Goal: Information Seeking & Learning: Check status

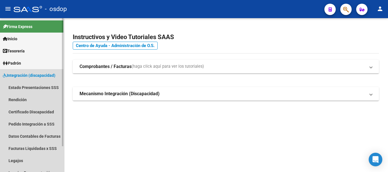
click at [19, 73] on span "Integración (discapacidad)" at bounding box center [29, 75] width 53 height 6
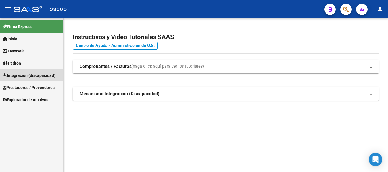
click at [19, 74] on span "Integración (discapacidad)" at bounding box center [29, 75] width 53 height 6
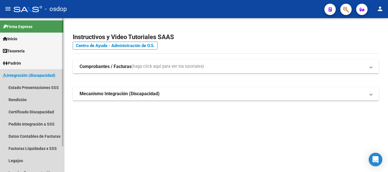
click at [19, 74] on span "Integración (discapacidad)" at bounding box center [29, 75] width 53 height 6
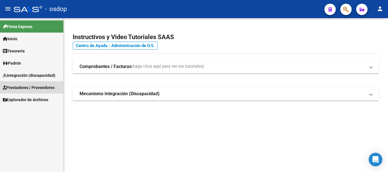
click at [18, 87] on span "Prestadores / Proveedores" at bounding box center [29, 88] width 52 height 6
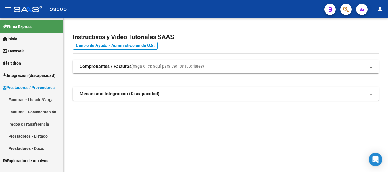
click at [20, 100] on link "Facturas - Listado/Carga" at bounding box center [31, 100] width 63 height 12
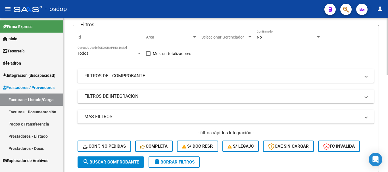
scroll to position [28, 0]
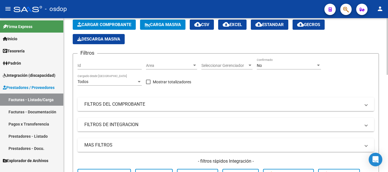
click at [118, 68] on div "Id" at bounding box center [109, 63] width 64 height 11
drag, startPoint x: 114, startPoint y: 62, endPoint x: 95, endPoint y: 64, distance: 19.1
drag, startPoint x: 95, startPoint y: 64, endPoint x: 85, endPoint y: 64, distance: 9.1
click at [85, 64] on input "Id" at bounding box center [109, 65] width 64 height 5
type input "243718"
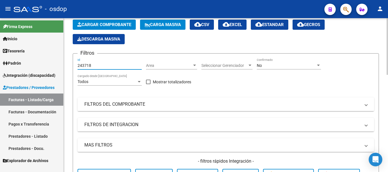
click at [179, 107] on mat-panel-title "FILTROS DEL COMPROBANTE" at bounding box center [222, 104] width 276 height 6
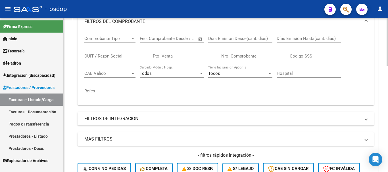
scroll to position [199, 0]
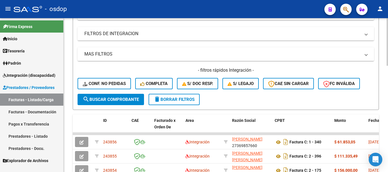
click at [127, 99] on span "search Buscar Comprobante" at bounding box center [111, 99] width 56 height 5
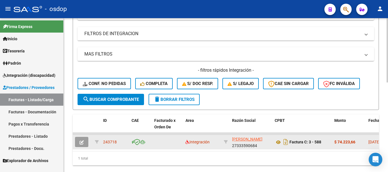
click at [83, 142] on icon "button" at bounding box center [81, 143] width 4 height 4
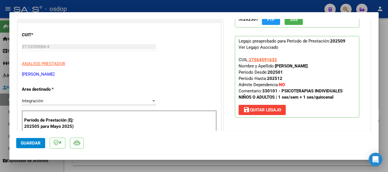
scroll to position [85, 0]
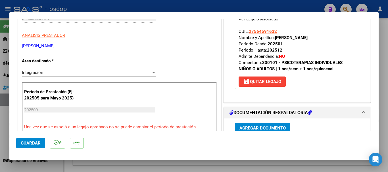
click at [34, 144] on span "Guardar" at bounding box center [31, 143] width 20 height 5
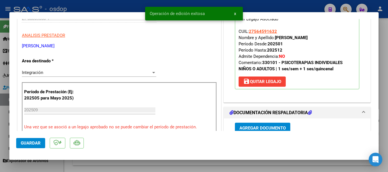
scroll to position [0, 0]
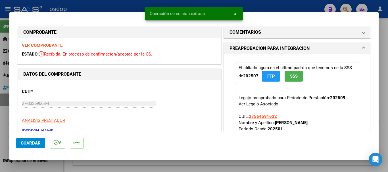
click at [267, 5] on div at bounding box center [194, 86] width 388 height 172
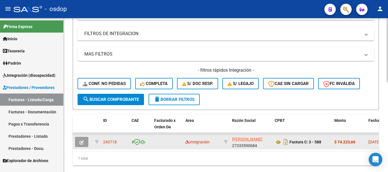
scroll to position [215, 0]
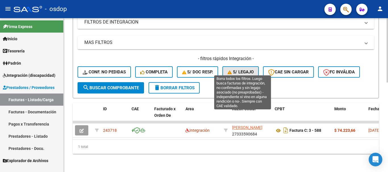
click at [243, 70] on span "S/ legajo" at bounding box center [240, 72] width 26 height 5
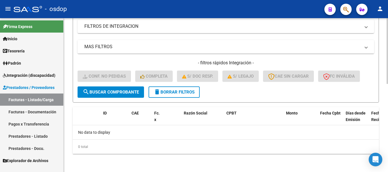
scroll to position [206, 0]
click at [174, 90] on span "delete Borrar Filtros" at bounding box center [174, 92] width 41 height 5
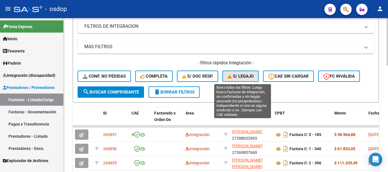
click at [236, 79] on span "S/ legajo" at bounding box center [240, 76] width 26 height 5
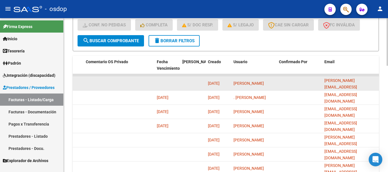
scroll to position [286, 0]
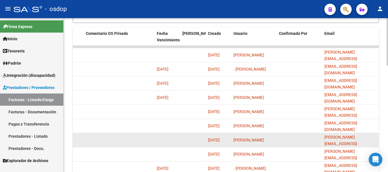
click at [275, 142] on datatable-body-cell "[PERSON_NAME]" at bounding box center [253, 140] width 45 height 14
drag, startPoint x: 272, startPoint y: 142, endPoint x: 248, endPoint y: 140, distance: 24.2
click at [249, 140] on div "[PERSON_NAME]" at bounding box center [253, 140] width 41 height 7
click at [190, 137] on datatable-body-cell at bounding box center [193, 140] width 26 height 14
click at [186, 139] on datatable-body-cell at bounding box center [193, 140] width 26 height 14
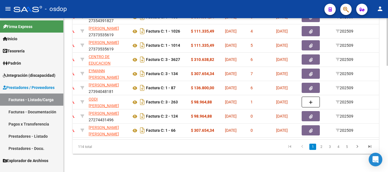
scroll to position [0, 588]
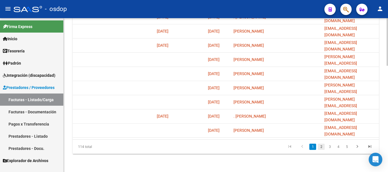
click at [321, 147] on link "2" at bounding box center [321, 147] width 7 height 6
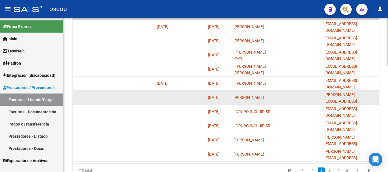
scroll to position [343, 0]
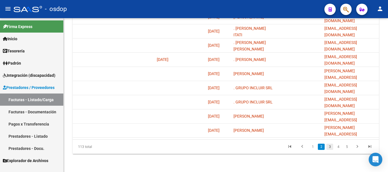
click at [330, 148] on link "3" at bounding box center [329, 147] width 7 height 6
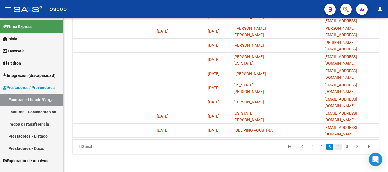
click at [339, 147] on link "4" at bounding box center [338, 147] width 7 height 6
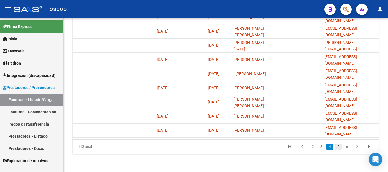
click at [337, 146] on link "5" at bounding box center [338, 147] width 7 height 6
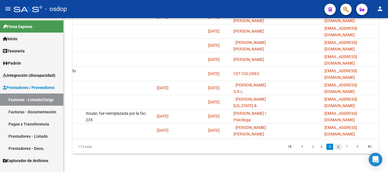
click at [339, 148] on link "6" at bounding box center [338, 147] width 7 height 6
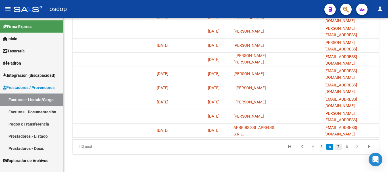
click at [338, 145] on link "7" at bounding box center [338, 147] width 7 height 6
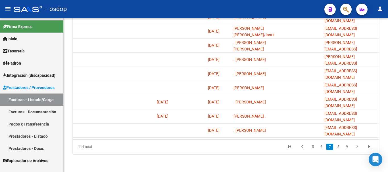
click at [338, 148] on link "8" at bounding box center [338, 147] width 7 height 6
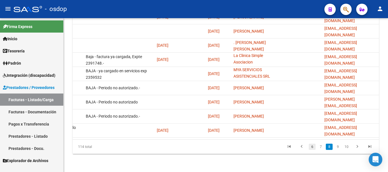
click at [313, 148] on link "6" at bounding box center [312, 147] width 7 height 6
click at [313, 148] on div "114 total 4 5 6 7 8" at bounding box center [226, 147] width 306 height 14
click at [312, 149] on div "114 total 4 5 6 7 8" at bounding box center [226, 147] width 306 height 14
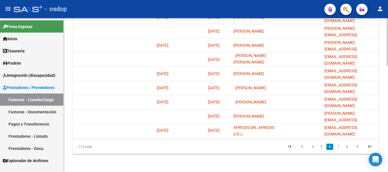
scroll to position [0, 0]
click at [312, 148] on link "4" at bounding box center [312, 147] width 7 height 6
click at [312, 148] on div "113 total 2 3 4 5 6" at bounding box center [226, 147] width 306 height 14
click at [313, 148] on div "113 total 2 3 4 5 6" at bounding box center [226, 147] width 306 height 14
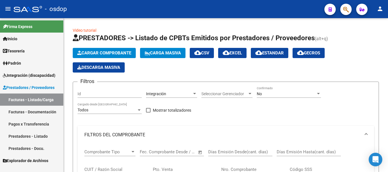
click at [116, 92] on input "Id" at bounding box center [109, 94] width 64 height 5
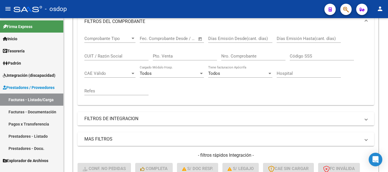
scroll to position [199, 0]
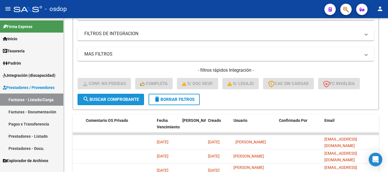
click at [118, 100] on span "search Buscar Comprobante" at bounding box center [111, 99] width 56 height 5
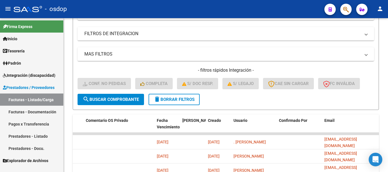
scroll to position [227, 0]
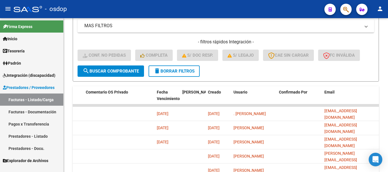
click at [127, 73] on span "search Buscar Comprobante" at bounding box center [111, 71] width 56 height 5
click at [174, 74] on button "delete Borrar Filtros" at bounding box center [173, 71] width 51 height 11
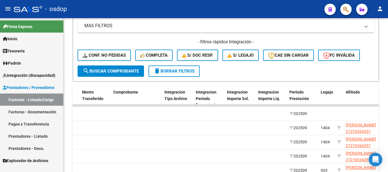
click at [170, 71] on span "delete Borrar Filtros" at bounding box center [174, 71] width 41 height 5
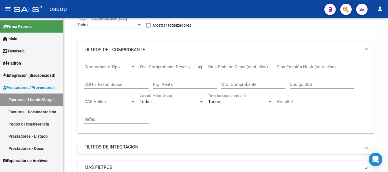
scroll to position [57, 0]
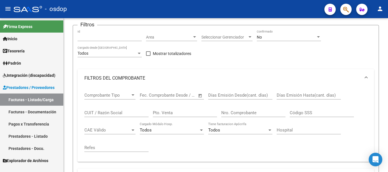
click at [96, 37] on input "Id" at bounding box center [109, 37] width 64 height 5
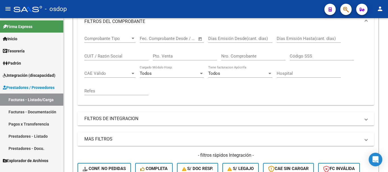
scroll to position [170, 0]
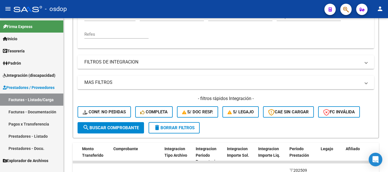
type input "243718"
click at [104, 129] on span "search Buscar Comprobante" at bounding box center [111, 127] width 56 height 5
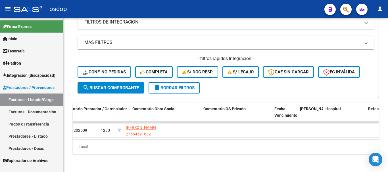
scroll to position [0, 0]
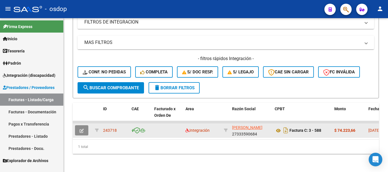
click at [83, 127] on button "button" at bounding box center [81, 130] width 13 height 10
click at [81, 129] on icon "button" at bounding box center [81, 131] width 4 height 4
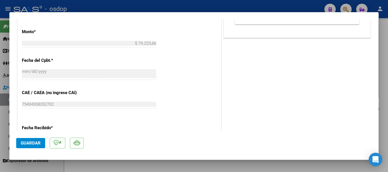
scroll to position [407, 0]
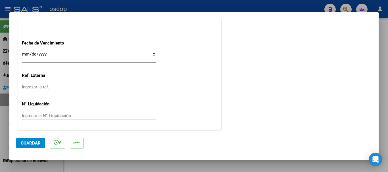
click at [35, 142] on span "Guardar" at bounding box center [31, 143] width 20 height 5
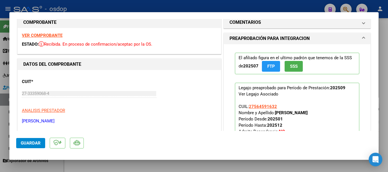
scroll to position [0, 0]
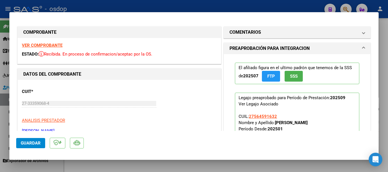
click at [212, 4] on div at bounding box center [194, 86] width 388 height 172
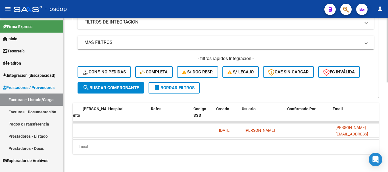
scroll to position [0, 1143]
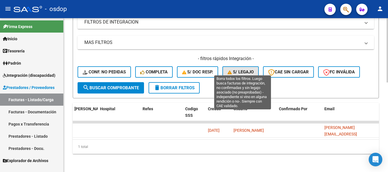
click at [241, 70] on span "S/ legajo" at bounding box center [240, 72] width 26 height 5
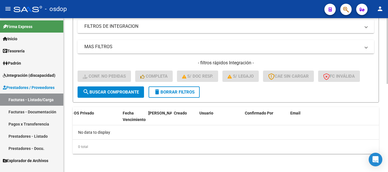
scroll to position [206, 0]
click at [184, 90] on span "delete Borrar Filtros" at bounding box center [174, 92] width 41 height 5
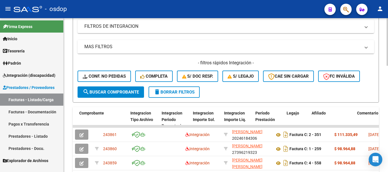
click at [245, 77] on span "S/ legajo" at bounding box center [240, 76] width 26 height 5
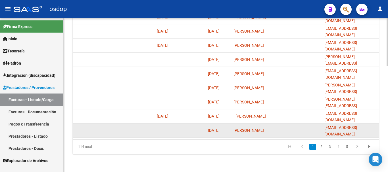
scroll to position [314, 0]
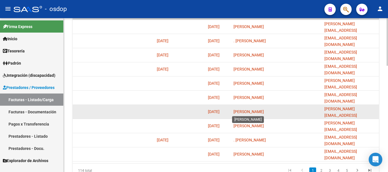
click at [256, 111] on span "[PERSON_NAME]" at bounding box center [248, 112] width 30 height 5
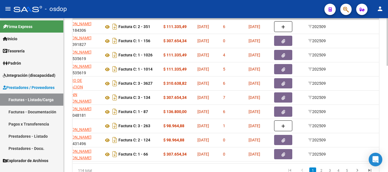
scroll to position [0, 90]
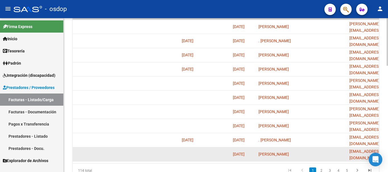
click at [268, 158] on datatable-body-cell "[PERSON_NAME]" at bounding box center [278, 155] width 45 height 14
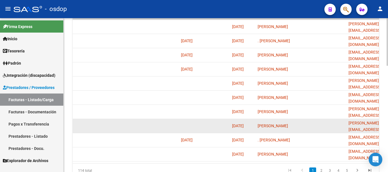
scroll to position [343, 0]
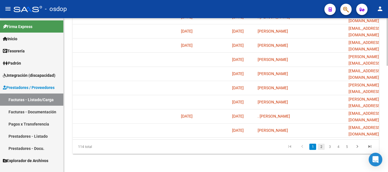
click at [322, 146] on link "2" at bounding box center [321, 147] width 7 height 6
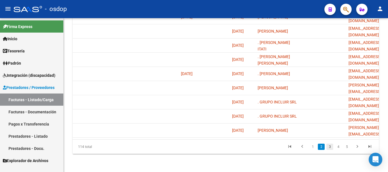
click at [329, 146] on link "3" at bounding box center [329, 147] width 7 height 6
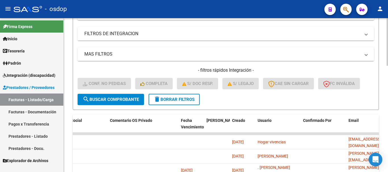
scroll to position [227, 0]
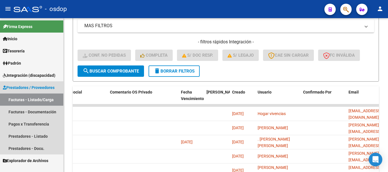
click at [21, 88] on span "Prestadores / Proveedores" at bounding box center [29, 88] width 52 height 6
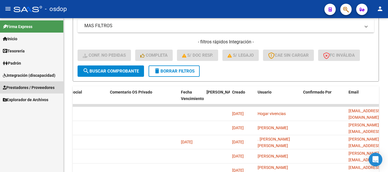
click at [21, 88] on span "Prestadores / Proveedores" at bounding box center [29, 88] width 52 height 6
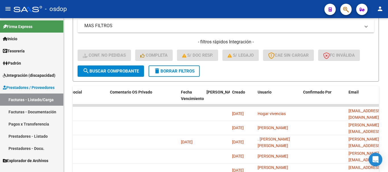
click at [21, 98] on link "Facturas - Listado/Carga" at bounding box center [31, 100] width 63 height 12
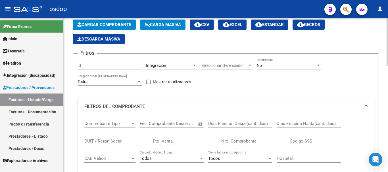
scroll to position [0, 0]
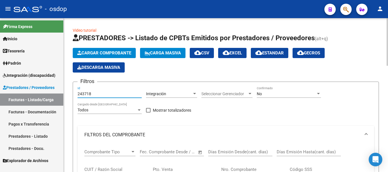
type input "243718"
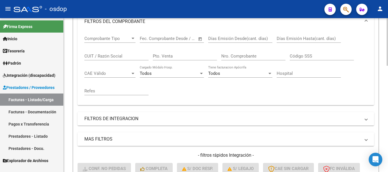
scroll to position [170, 0]
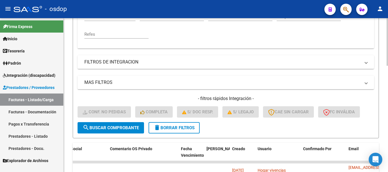
click at [132, 129] on span "search Buscar Comprobante" at bounding box center [111, 127] width 56 height 5
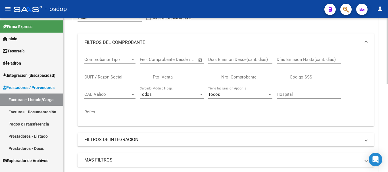
scroll to position [7, 0]
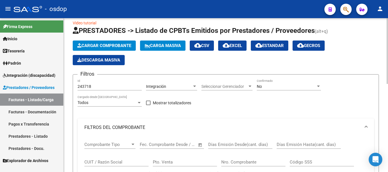
drag, startPoint x: 109, startPoint y: 83, endPoint x: 64, endPoint y: 83, distance: 45.1
drag, startPoint x: 96, startPoint y: 84, endPoint x: 67, endPoint y: 89, distance: 28.8
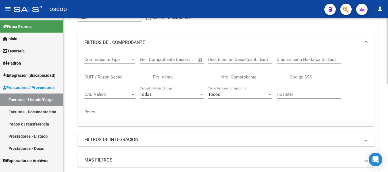
scroll to position [178, 0]
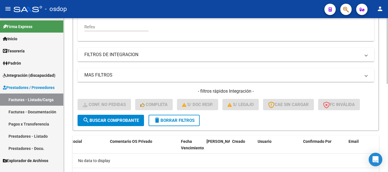
type input "243718"
click at [102, 115] on button "search Buscar Comprobante" at bounding box center [110, 120] width 66 height 11
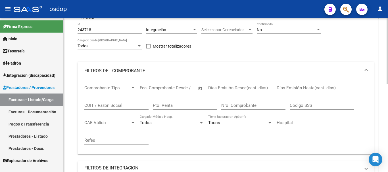
scroll to position [121, 0]
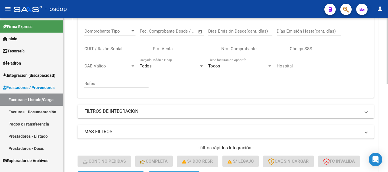
click at [99, 112] on mat-panel-title "FILTROS DE INTEGRACION" at bounding box center [222, 111] width 276 height 6
click at [124, 113] on mat-panel-title "FILTROS DE INTEGRACION" at bounding box center [222, 111] width 276 height 6
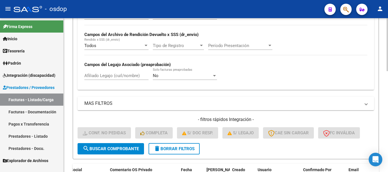
scroll to position [151, 0]
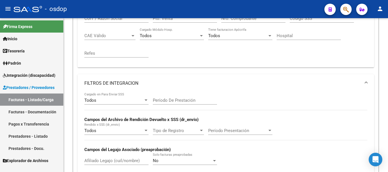
click at [24, 101] on link "Facturas - Listado/Carga" at bounding box center [31, 100] width 63 height 12
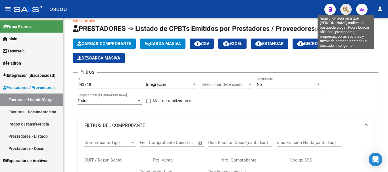
click at [344, 9] on icon "button" at bounding box center [346, 9] width 6 height 7
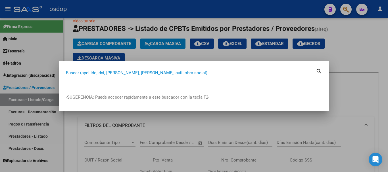
click at [75, 72] on input "Buscar (apellido, dni, [PERSON_NAME], [PERSON_NAME], cuit, obra social)" at bounding box center [191, 72] width 250 height 5
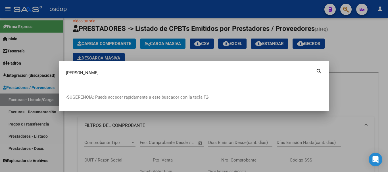
click at [318, 69] on mat-icon "search" at bounding box center [319, 71] width 7 height 7
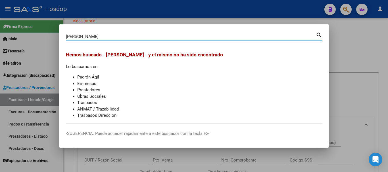
click at [116, 37] on input "[PERSON_NAME]" at bounding box center [191, 36] width 250 height 5
type input "[PERSON_NAME]"
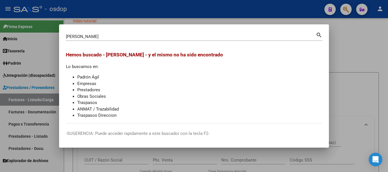
click at [317, 33] on mat-icon "search" at bounding box center [319, 34] width 7 height 7
click at [362, 41] on div at bounding box center [194, 86] width 388 height 172
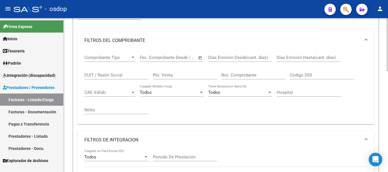
scroll to position [0, 0]
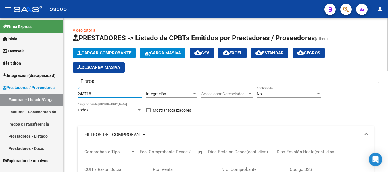
drag, startPoint x: 91, startPoint y: 97, endPoint x: 66, endPoint y: 94, distance: 25.1
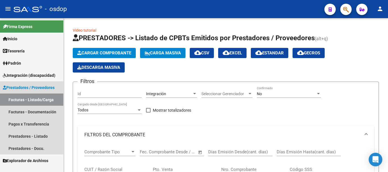
click at [23, 89] on span "Prestadores / Proveedores" at bounding box center [29, 88] width 52 height 6
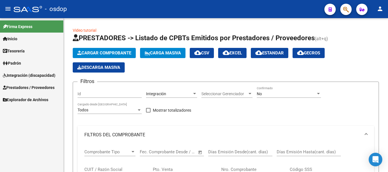
click at [22, 89] on span "Prestadores / Proveedores" at bounding box center [29, 88] width 52 height 6
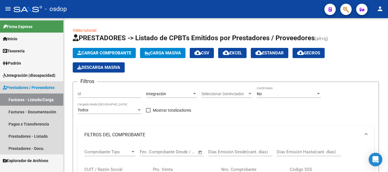
click at [24, 100] on link "Facturas - Listado/Carga" at bounding box center [31, 100] width 63 height 12
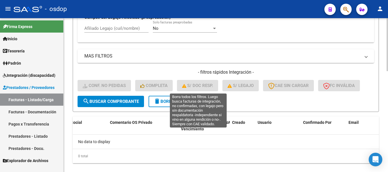
scroll to position [293, 0]
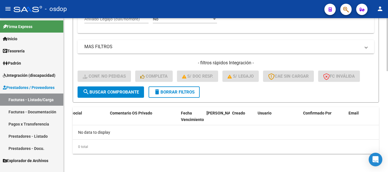
click at [154, 139] on div "No data to display" at bounding box center [226, 132] width 306 height 14
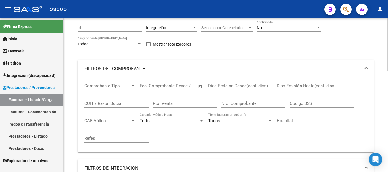
scroll to position [0, 0]
